Goal: Find specific page/section

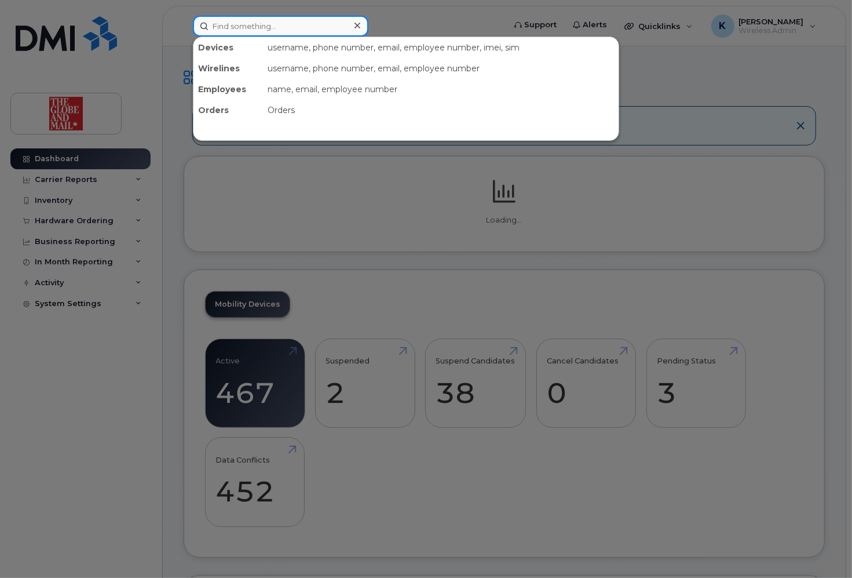
click at [304, 28] on input at bounding box center [281, 26] width 176 height 21
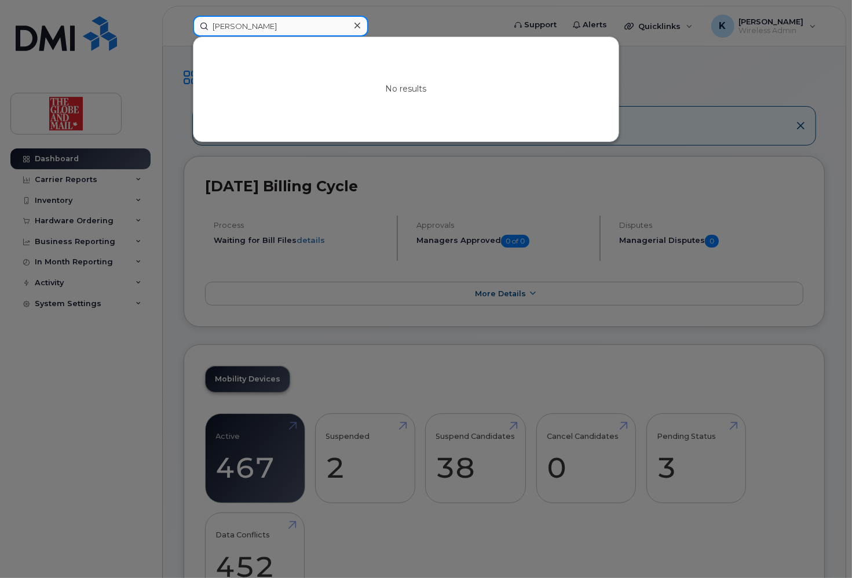
type input "luis"
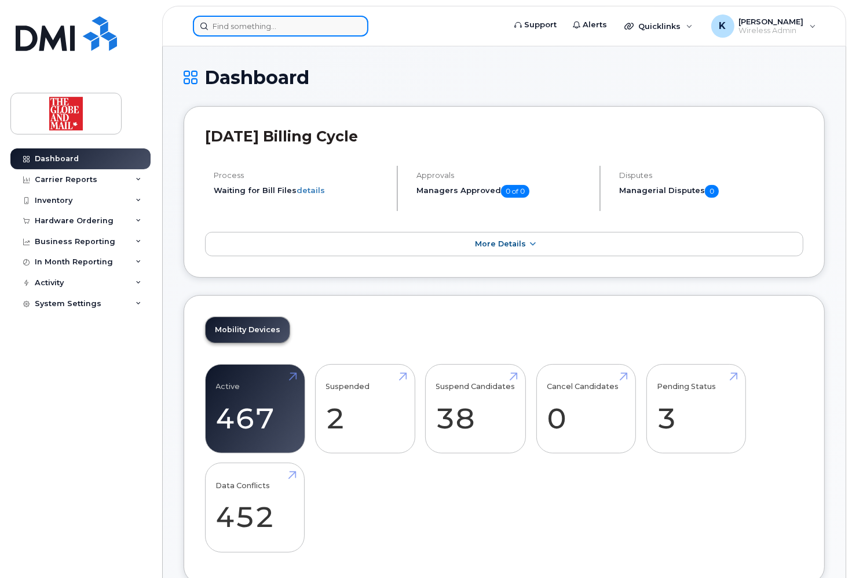
click at [321, 30] on input at bounding box center [281, 26] width 176 height 21
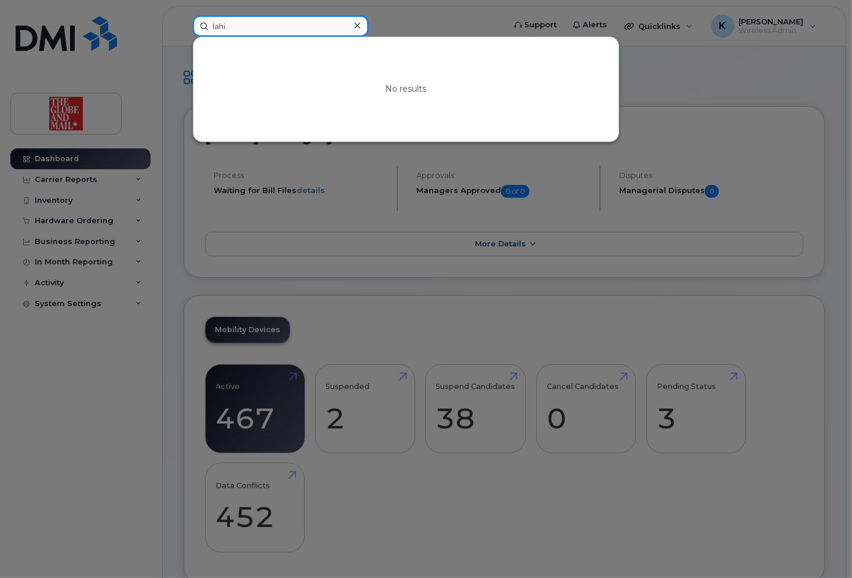
type input "lahi"
